Goal: Download file/media

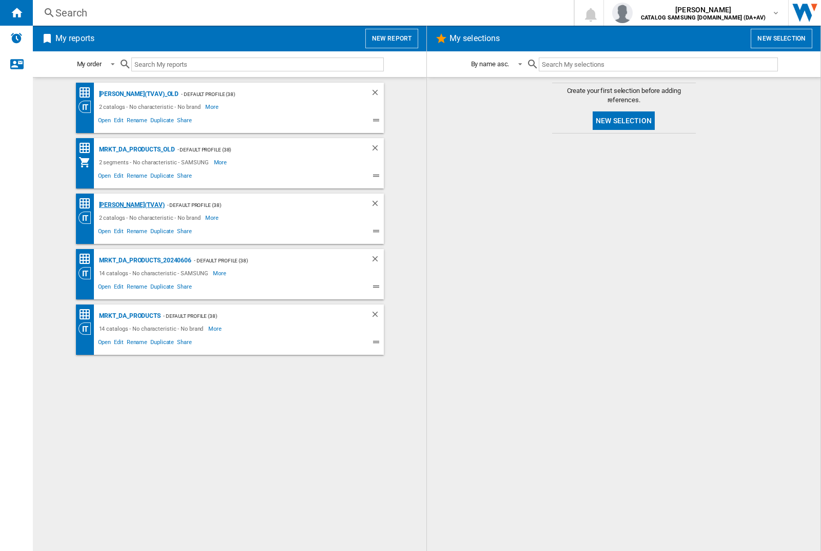
click at [114, 205] on div "[PERSON_NAME](TVAV)" at bounding box center [130, 205] width 68 height 13
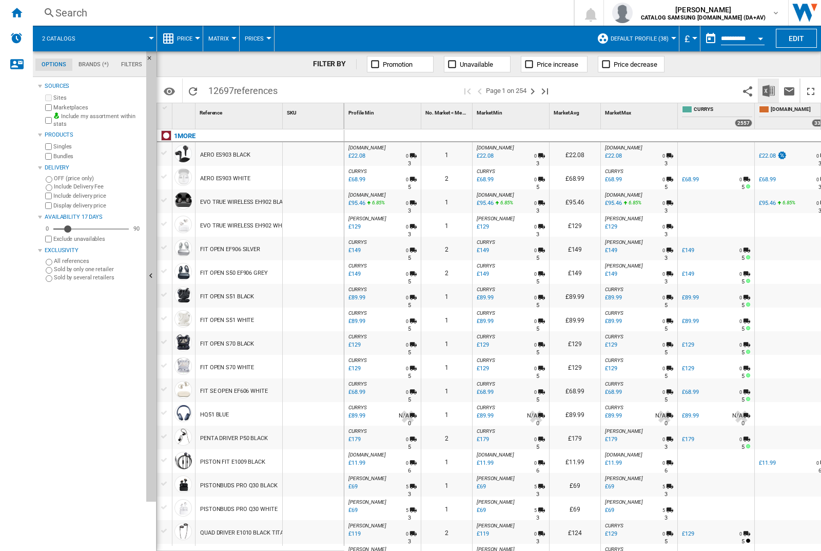
click at [769, 90] on img "Download in Excel" at bounding box center [769, 91] width 12 height 12
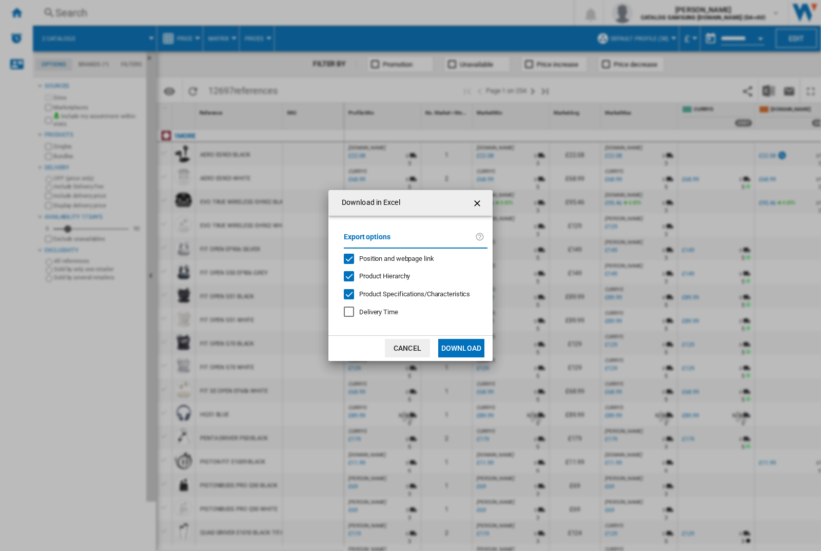
click at [412, 258] on span "Position and webpage link" at bounding box center [396, 259] width 75 height 8
click at [461, 348] on button "Download" at bounding box center [461, 348] width 46 height 18
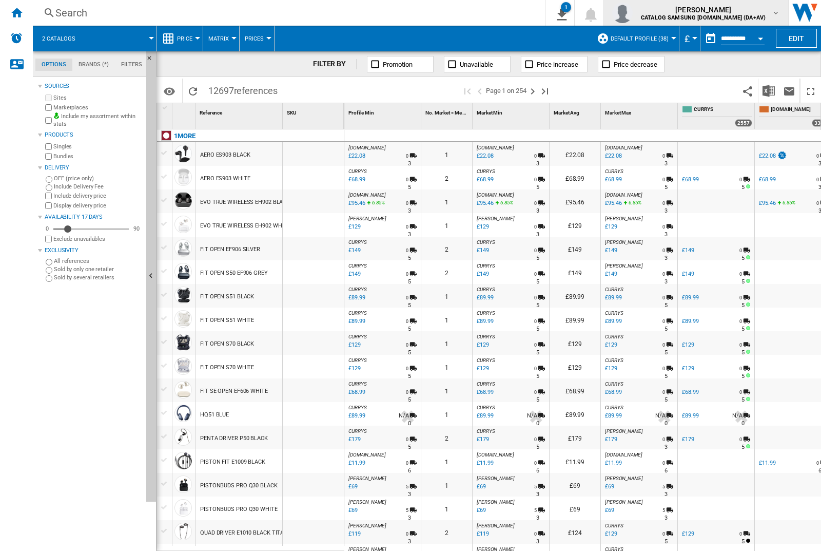
click at [633, 13] on img "button" at bounding box center [622, 13] width 21 height 21
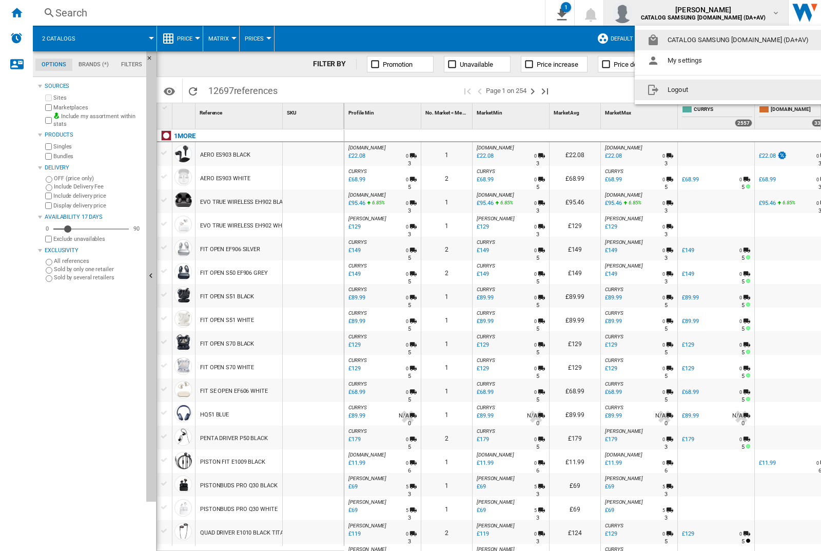
click at [714, 90] on button "Logout" at bounding box center [730, 90] width 190 height 21
